Goal: Check status: Check status

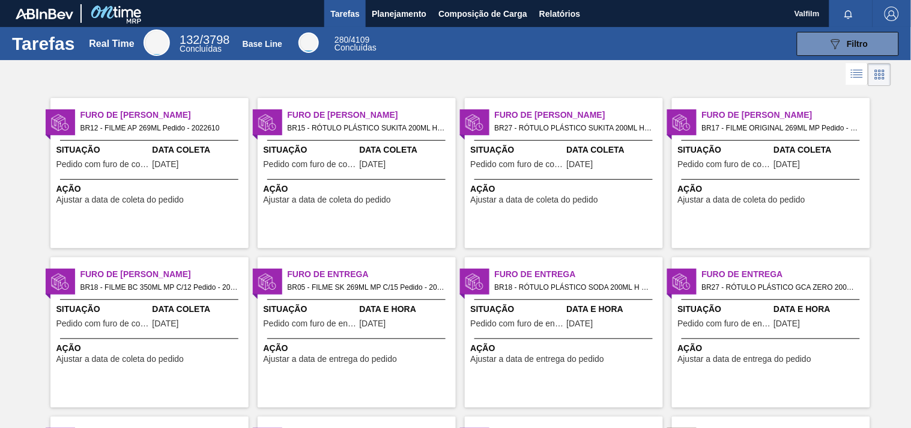
click at [354, 187] on span "Ação" at bounding box center [358, 189] width 189 height 13
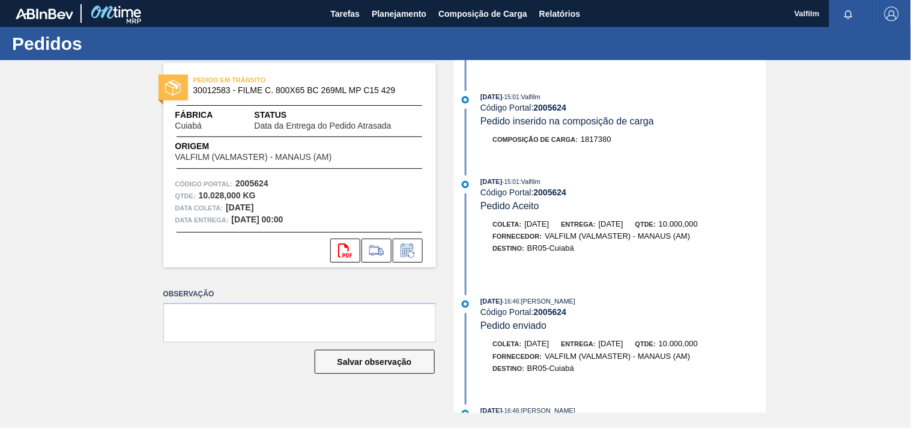
scroll to position [848, 0]
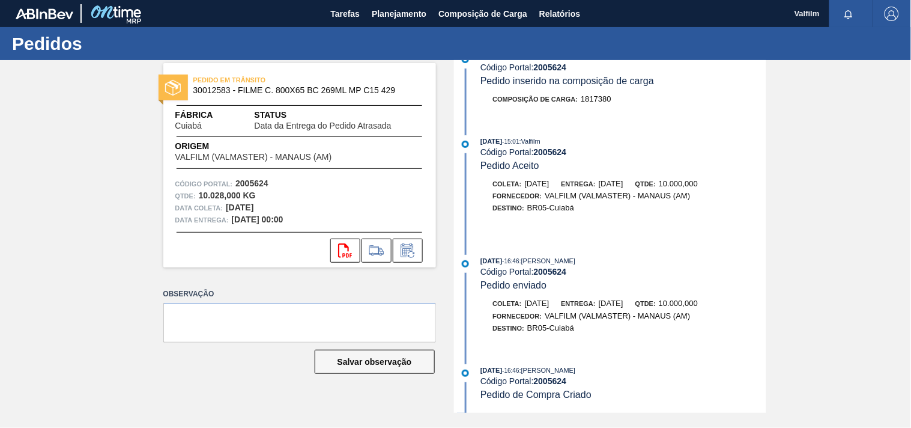
drag, startPoint x: 766, startPoint y: 383, endPoint x: 694, endPoint y: 197, distance: 199.7
click at [737, 229] on div "26/09/2025 - 14:18 : Valfilm Código Portal: 2005624 Data da Entrega do Pedido A…" at bounding box center [611, 236] width 309 height 353
